Goal: Navigation & Orientation: Find specific page/section

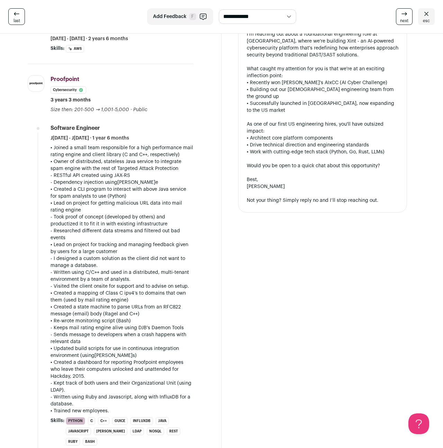
click at [20, 21] on link "last" at bounding box center [16, 16] width 17 height 17
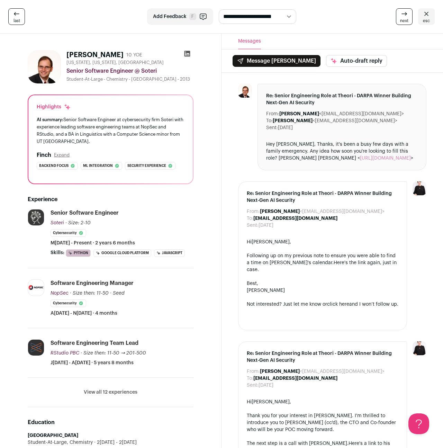
click at [428, 19] on span "esc" at bounding box center [426, 21] width 7 height 6
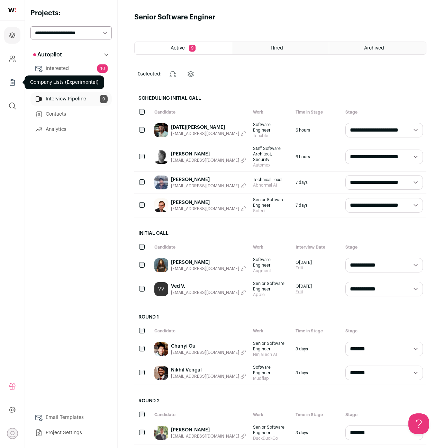
click at [8, 83] on icon "Company Lists" at bounding box center [12, 82] width 8 height 8
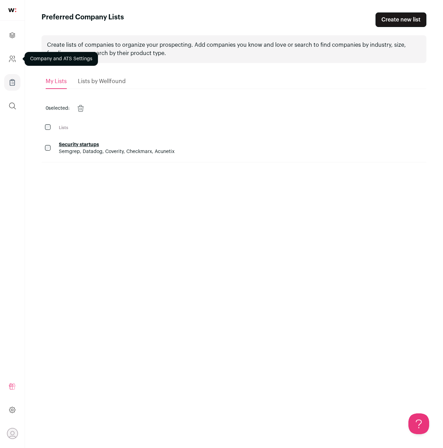
click at [8, 61] on icon "Company and ATS Settings" at bounding box center [12, 59] width 8 height 8
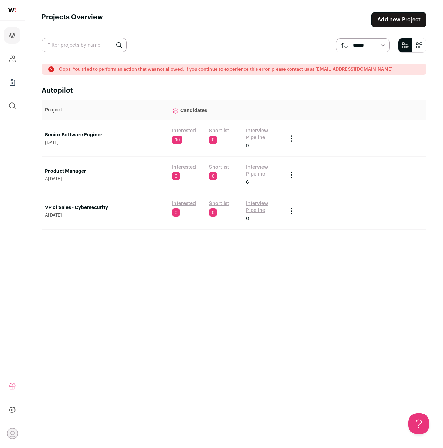
click at [89, 134] on link "Senior Software Enginer" at bounding box center [105, 135] width 120 height 7
